Goal: Check status

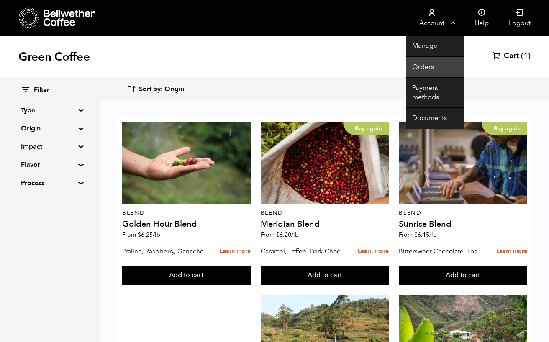
click at [427, 67] on link "Orders" at bounding box center [435, 67] width 59 height 21
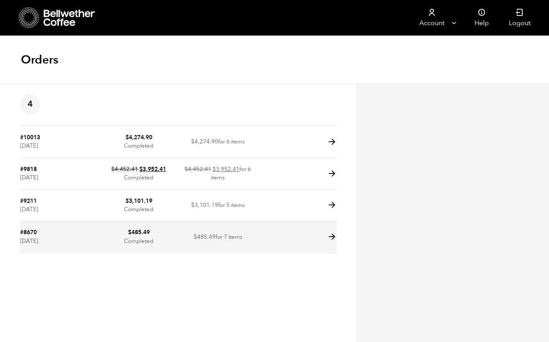
click at [143, 235] on bdi "$ 485.49" at bounding box center [139, 233] width 22 height 8
click at [332, 234] on icon at bounding box center [332, 237] width 10 height 10
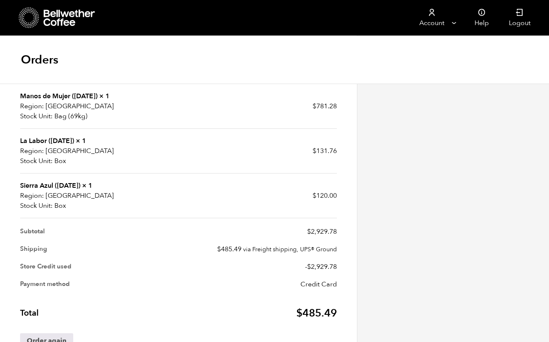
scroll to position [544, 0]
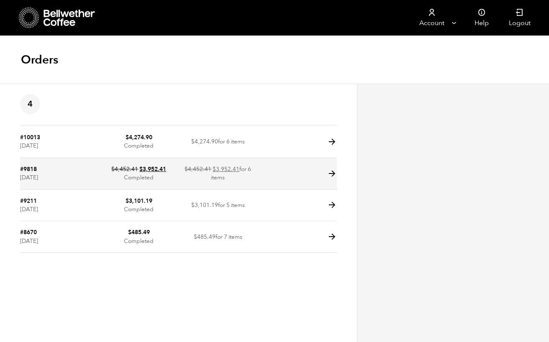
click at [332, 175] on icon at bounding box center [332, 174] width 10 height 10
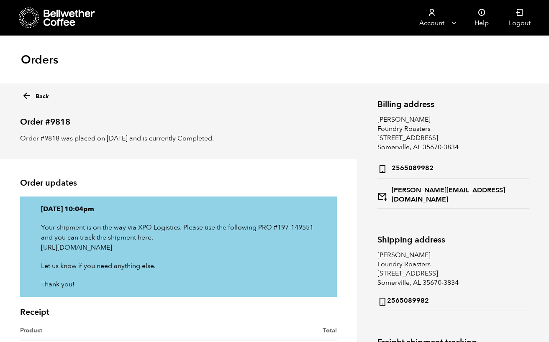
click at [70, 22] on icon at bounding box center [70, 18] width 52 height 17
